Goal: Transaction & Acquisition: Purchase product/service

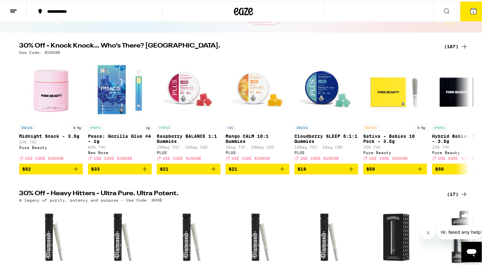
click at [463, 44] on icon at bounding box center [464, 45] width 8 height 8
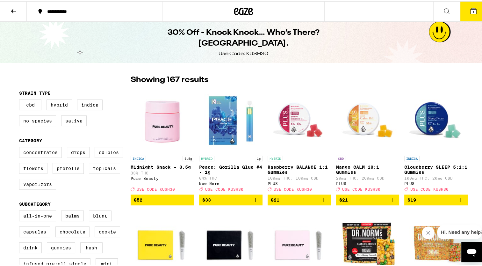
click at [463, 44] on div "30% Off - Knock Knock… Who’s There? [GEOGRAPHIC_DATA]. Use Code: KUSH30" at bounding box center [243, 40] width 487 height 41
click at [11, 9] on icon at bounding box center [14, 10] width 8 height 8
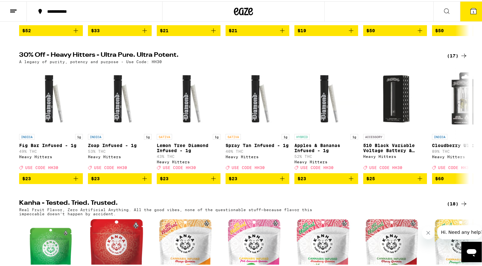
scroll to position [173, 0]
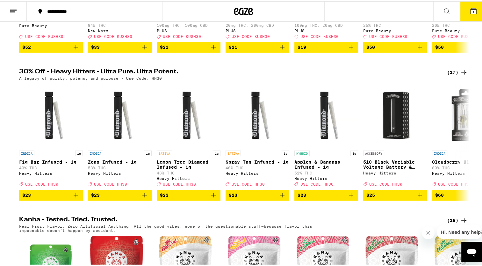
click at [461, 75] on icon at bounding box center [464, 71] width 8 height 8
click at [463, 73] on icon at bounding box center [464, 71] width 8 height 8
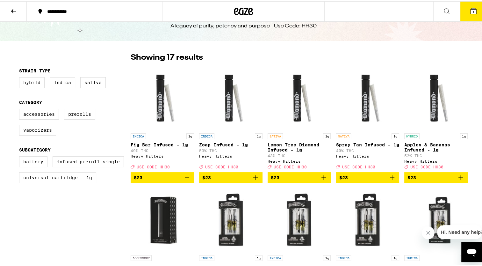
scroll to position [20, 0]
